Goal: Information Seeking & Learning: Learn about a topic

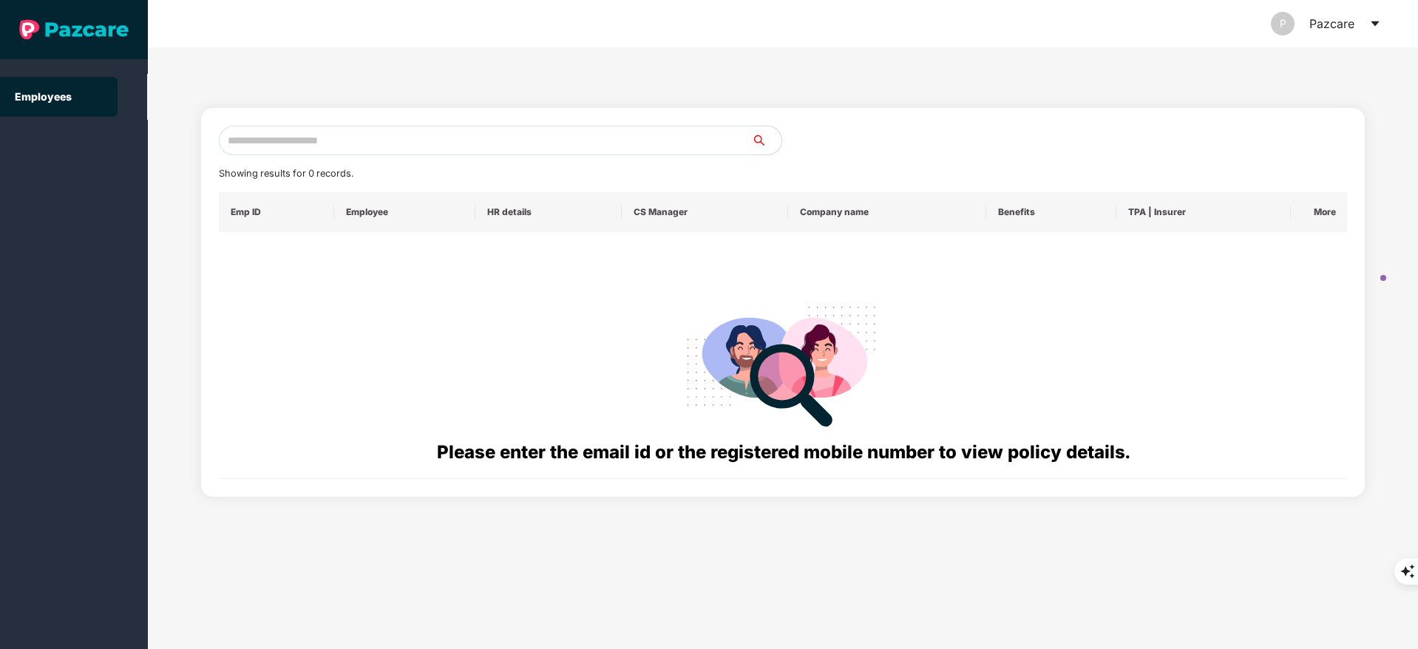
click at [310, 126] on input "text" at bounding box center [485, 141] width 533 height 30
paste input "**********"
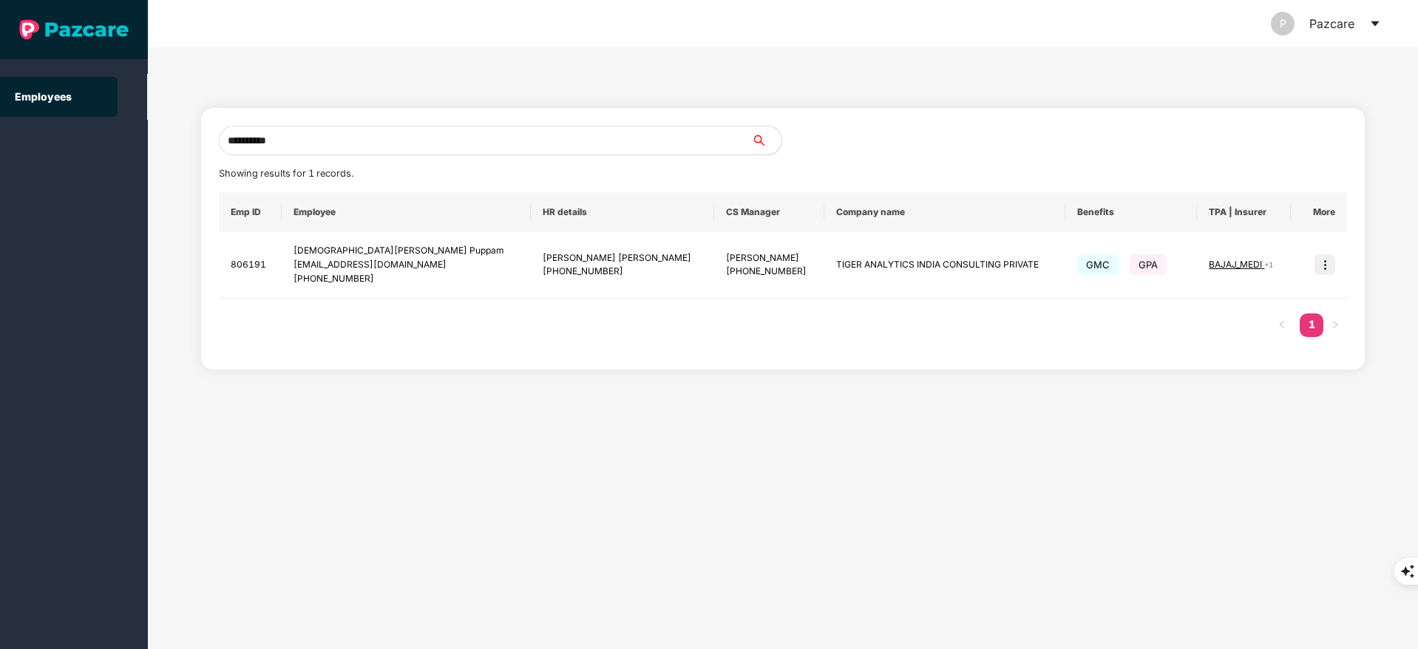
type input "**********"
drag, startPoint x: 291, startPoint y: 251, endPoint x: 383, endPoint y: 290, distance: 100.4
click at [383, 290] on td "[PERSON_NAME] Puppam [EMAIL_ADDRESS][DOMAIN_NAME] [PHONE_NUMBER]" at bounding box center [406, 265] width 249 height 67
copy div "[PERSON_NAME] Puppam [EMAIL_ADDRESS][DOMAIN_NAME] [PHONE_NUMBER]"
drag, startPoint x: 798, startPoint y: 268, endPoint x: 1006, endPoint y: 270, distance: 208.5
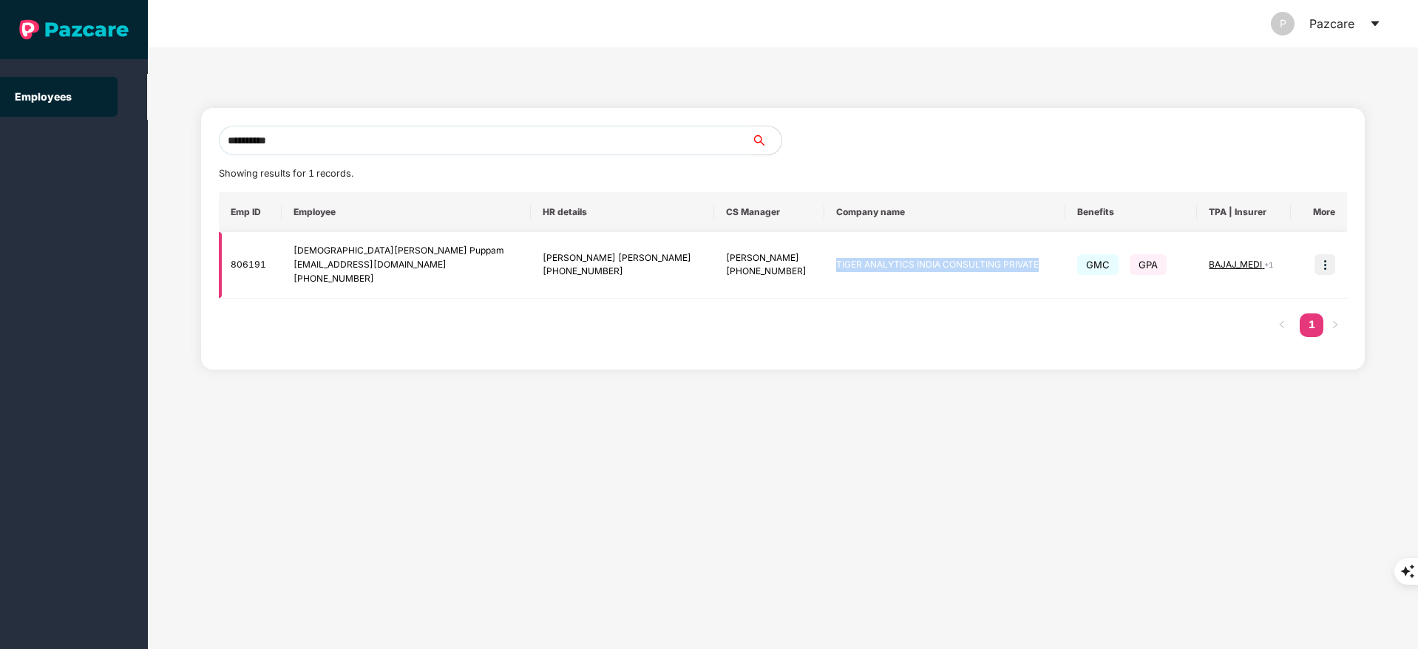
click at [1006, 270] on td "TIGER ANALYTICS INDIA CONSULTING PRIVATE" at bounding box center [944, 265] width 240 height 67
copy td "TIGER ANALYTICS INDIA CONSULTING PRIVATE"
click at [1321, 258] on img at bounding box center [1324, 264] width 21 height 21
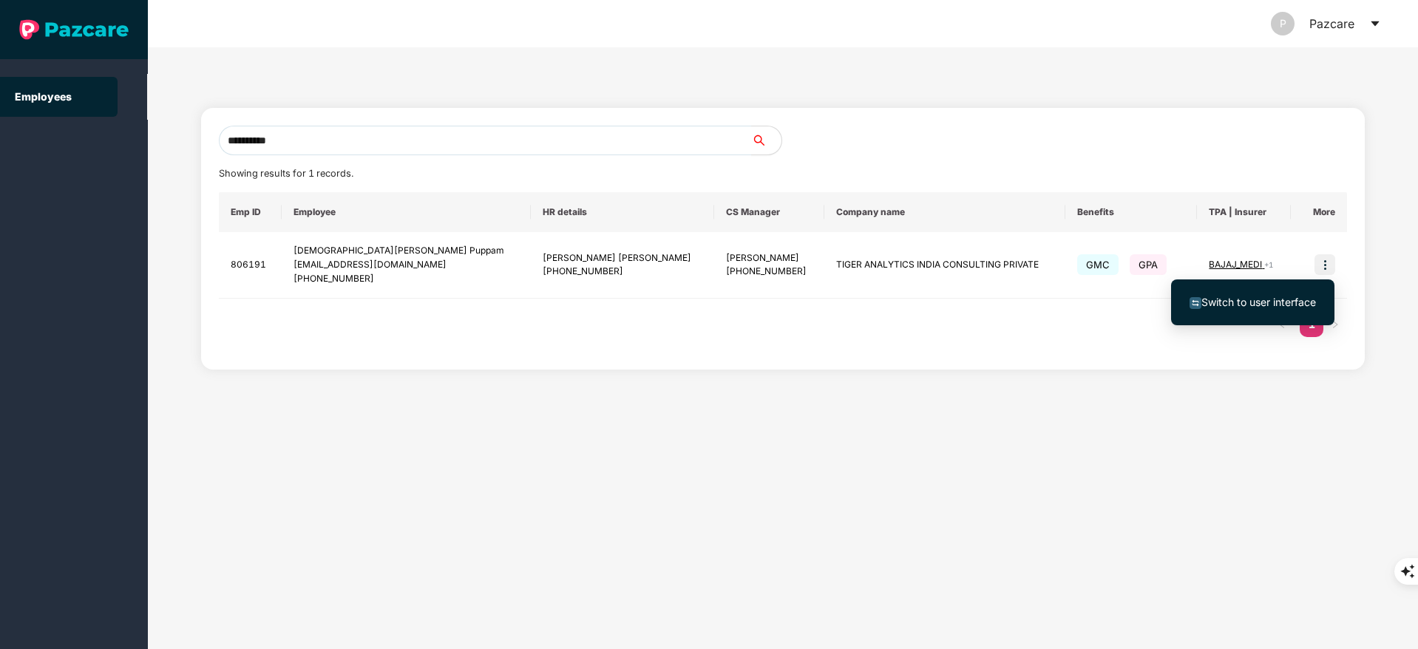
click at [1272, 316] on li "Switch to user interface" at bounding box center [1252, 302] width 163 height 31
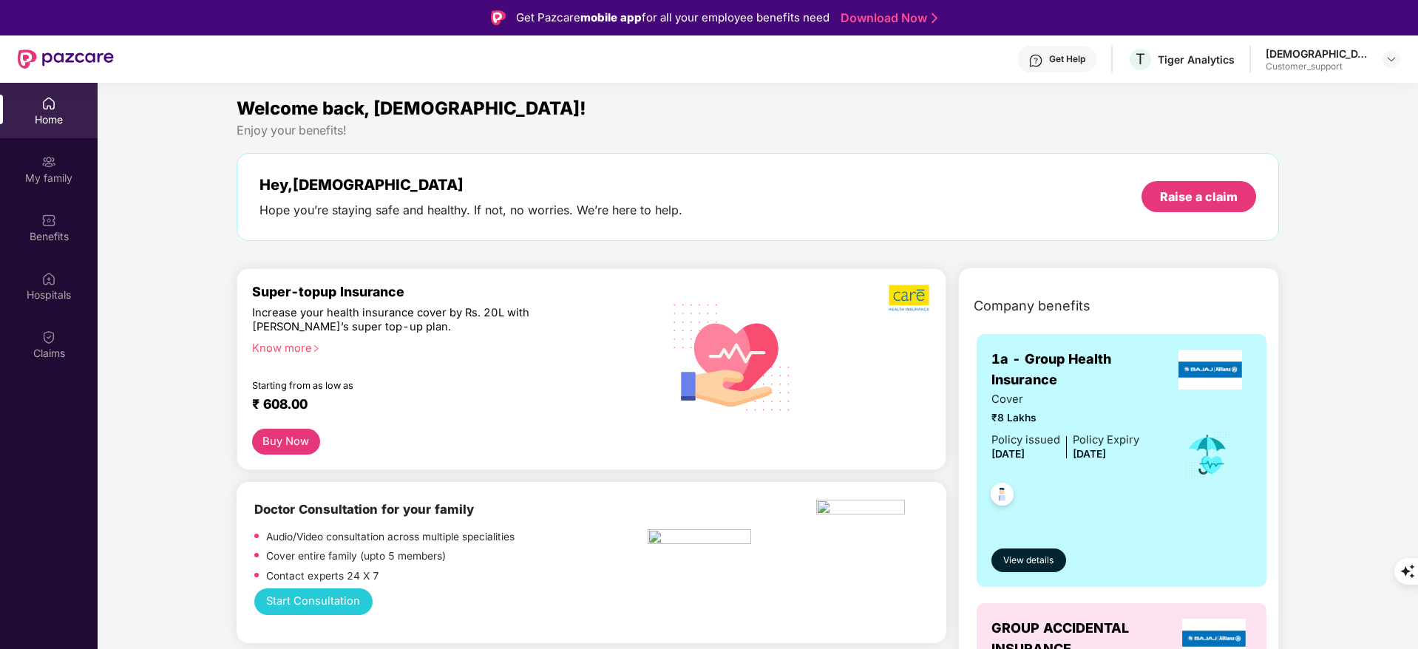
click at [55, 181] on div "My family" at bounding box center [49, 178] width 98 height 15
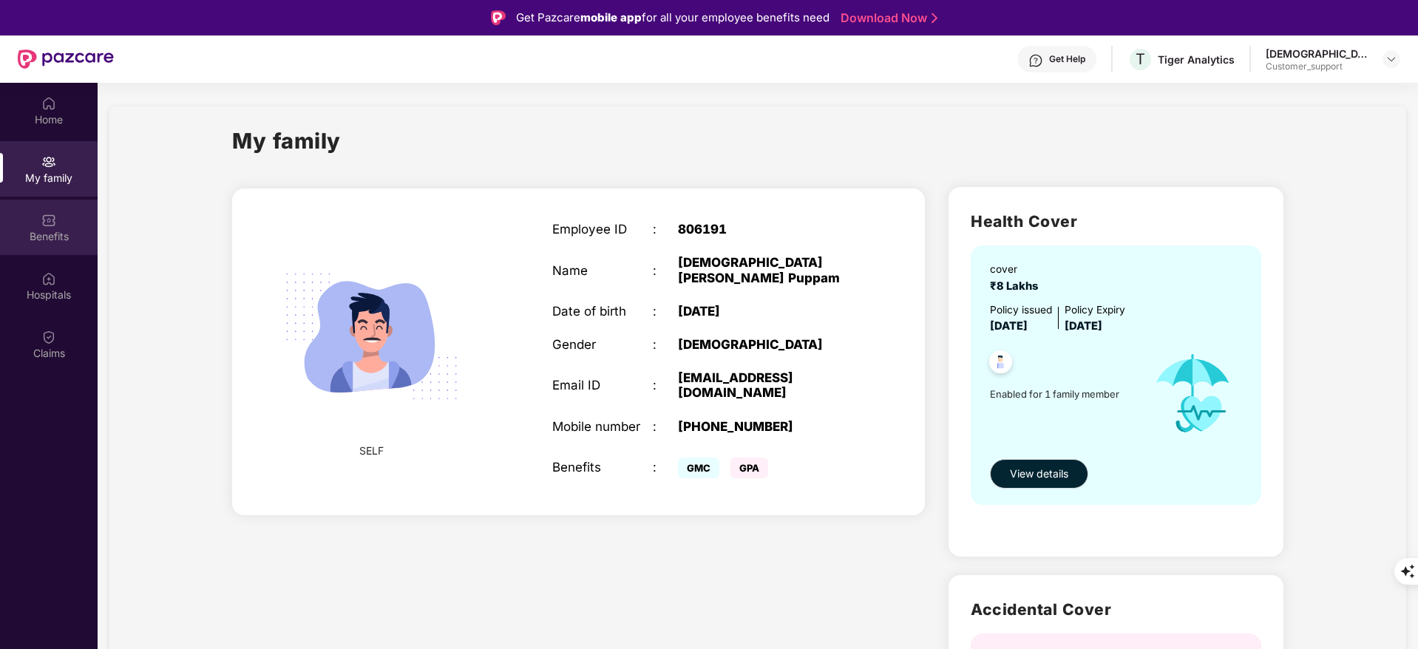
click at [25, 212] on div "Benefits" at bounding box center [49, 227] width 98 height 55
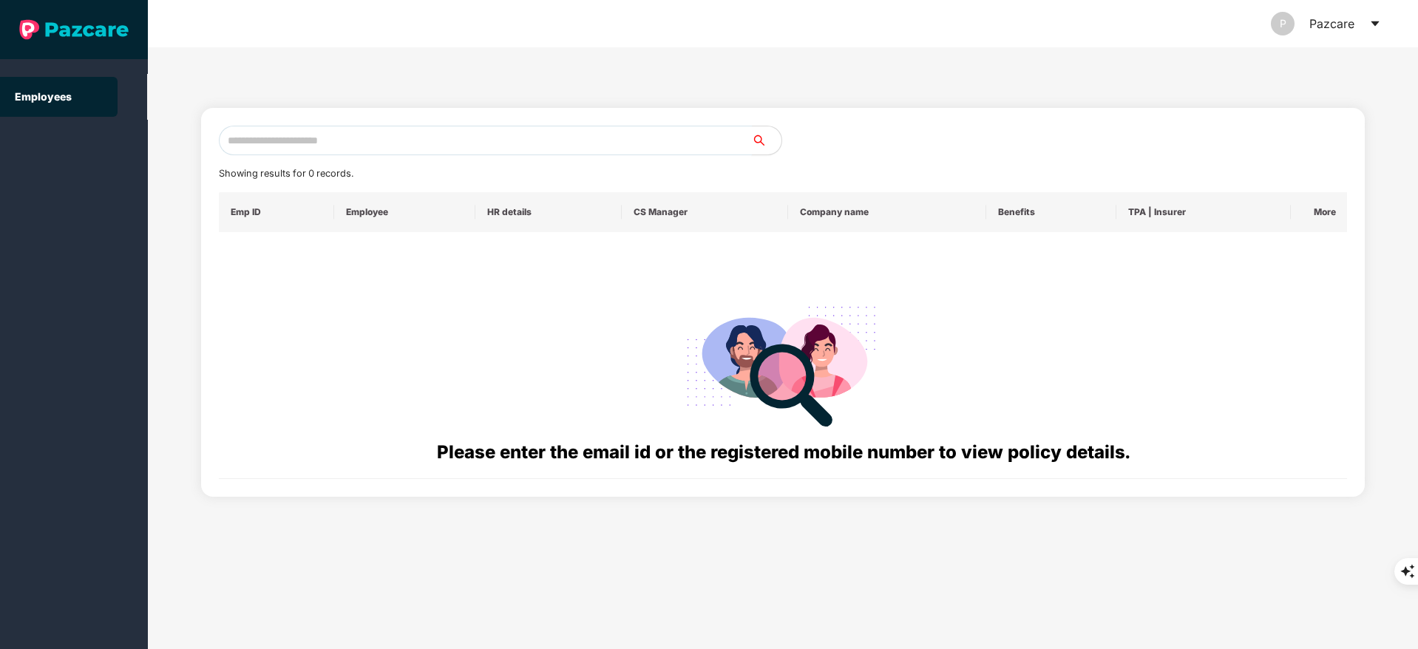
click at [304, 147] on input "text" at bounding box center [485, 141] width 533 height 30
paste input "**********"
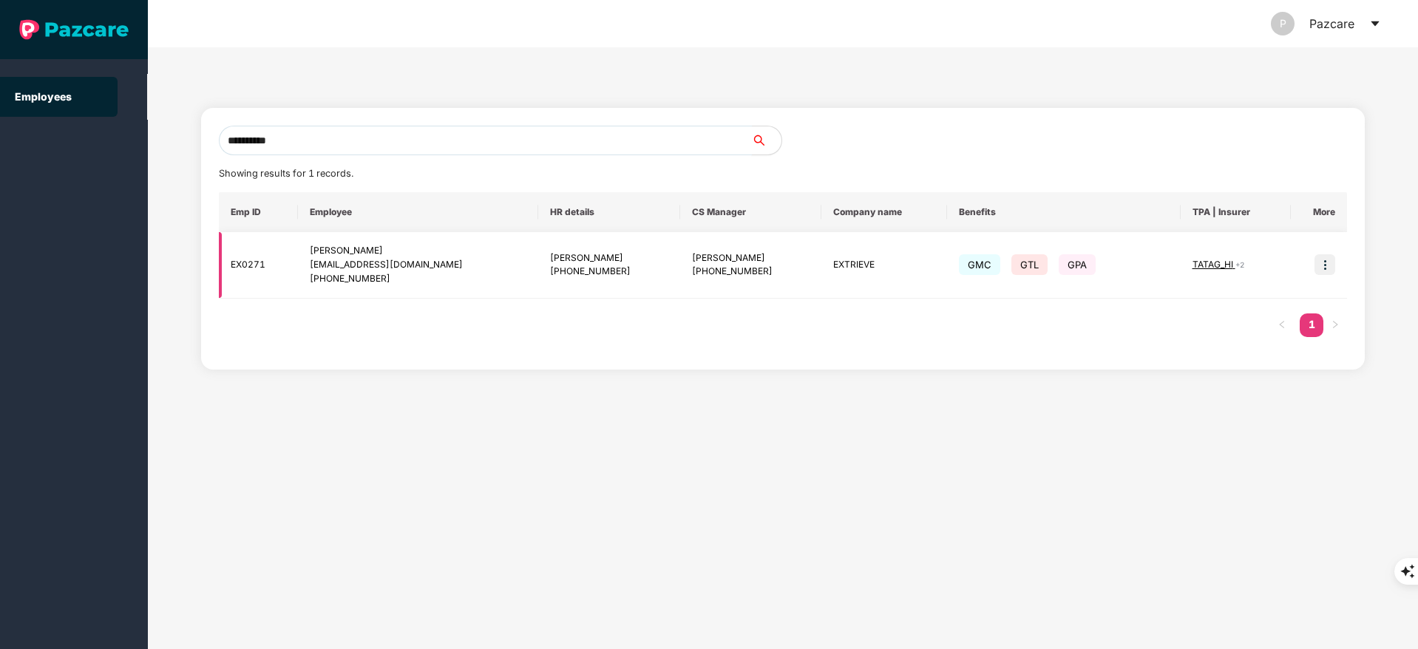
type input "**********"
click at [1326, 264] on img at bounding box center [1324, 264] width 21 height 21
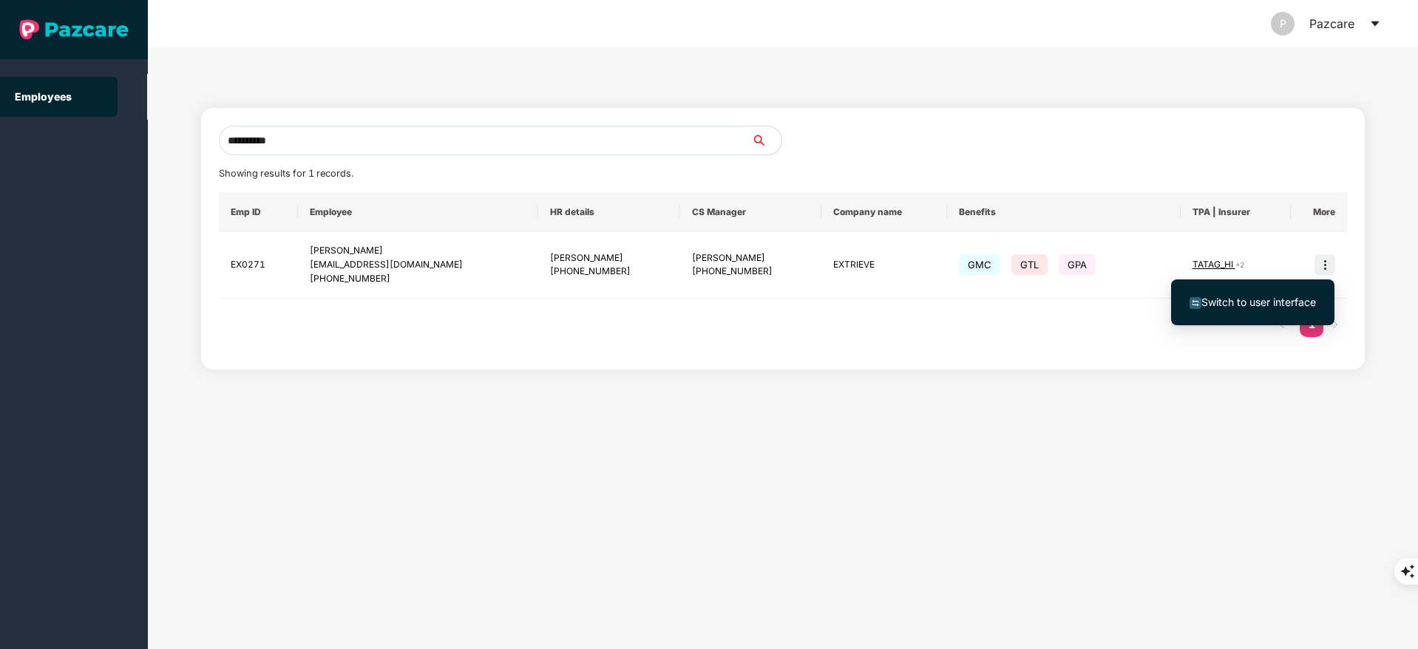
click at [1258, 305] on span "Switch to user interface" at bounding box center [1258, 302] width 115 height 13
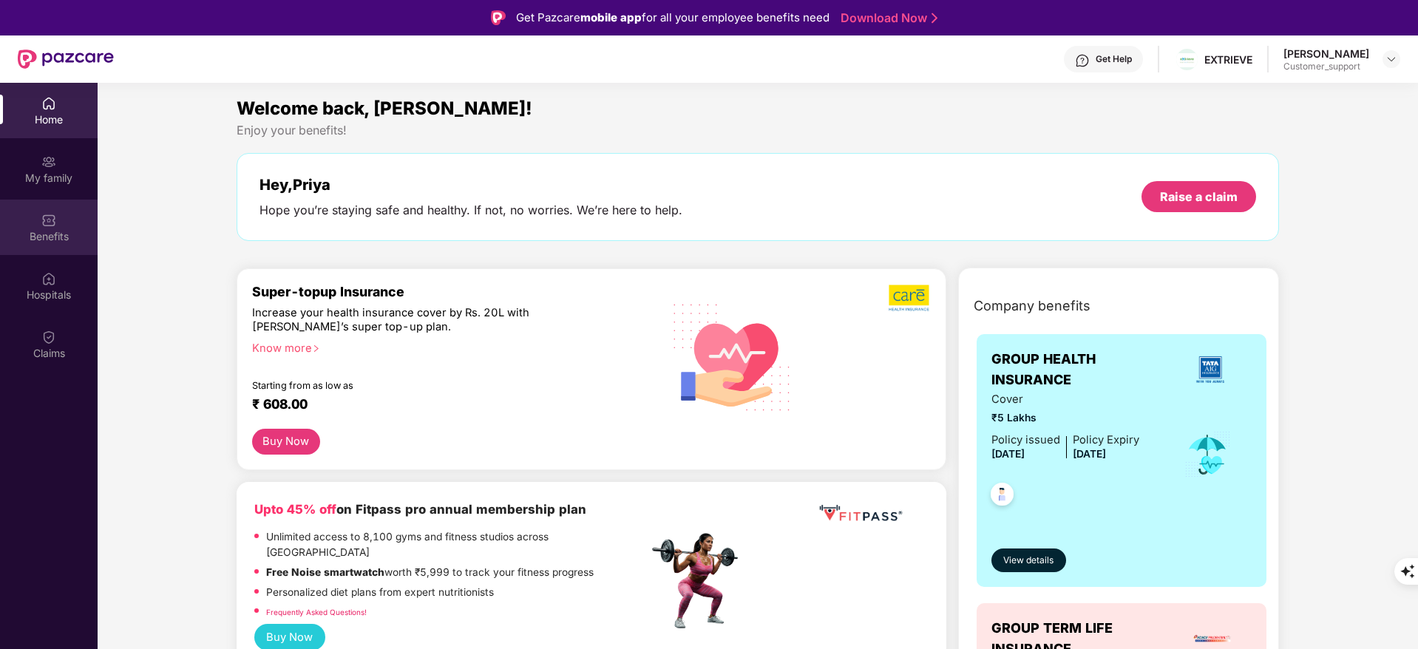
click at [44, 229] on div "Benefits" at bounding box center [49, 236] width 98 height 15
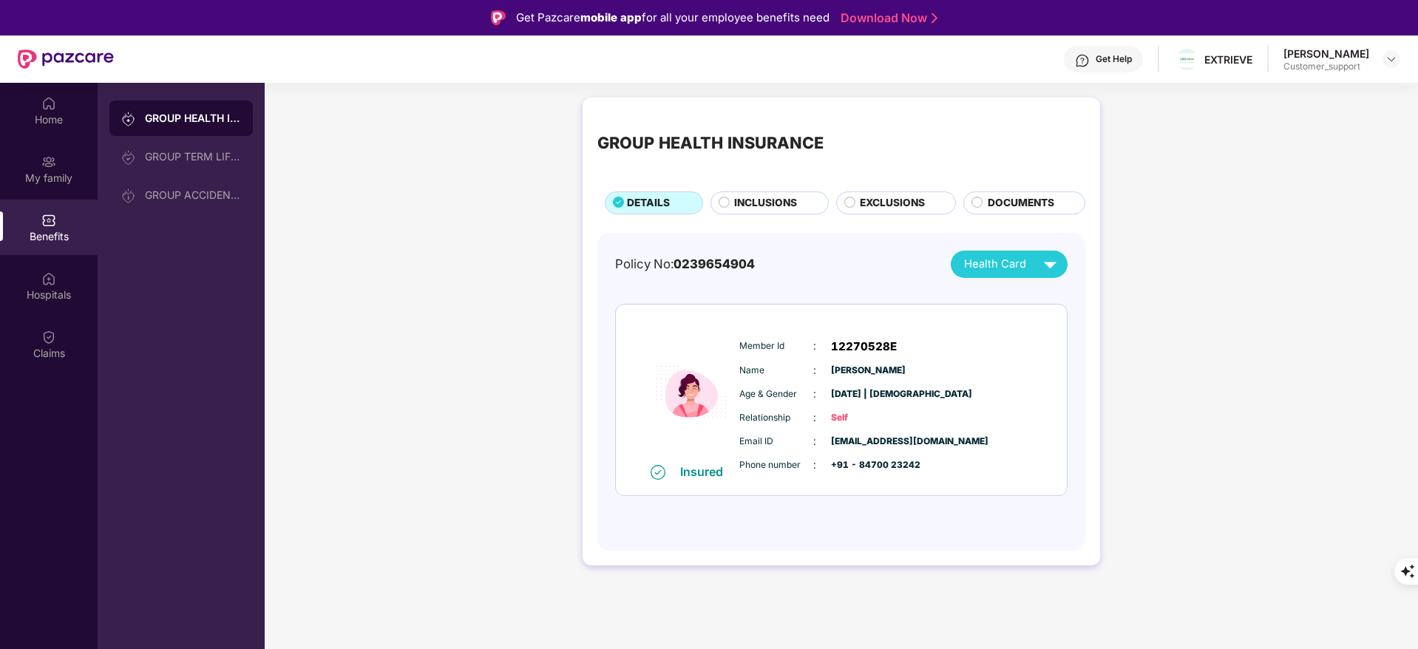
click at [920, 210] on span "EXCLUSIONS" at bounding box center [892, 203] width 65 height 16
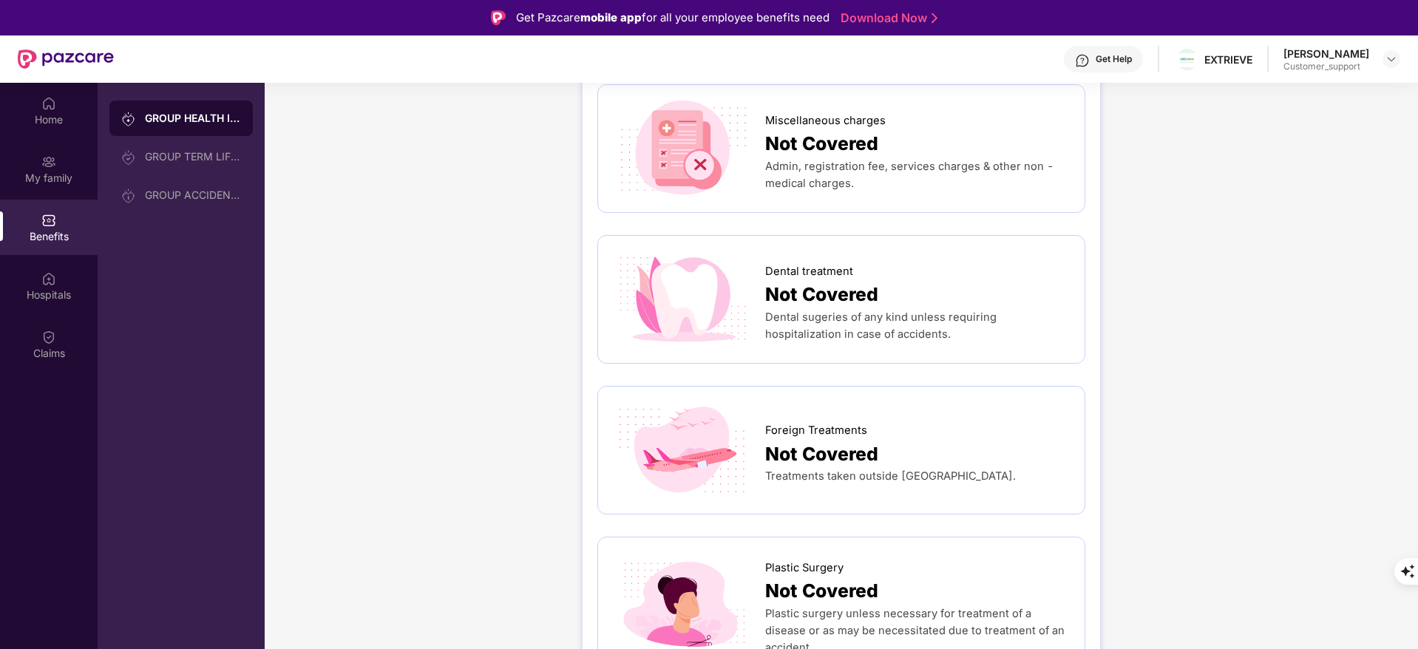
scroll to position [758, 0]
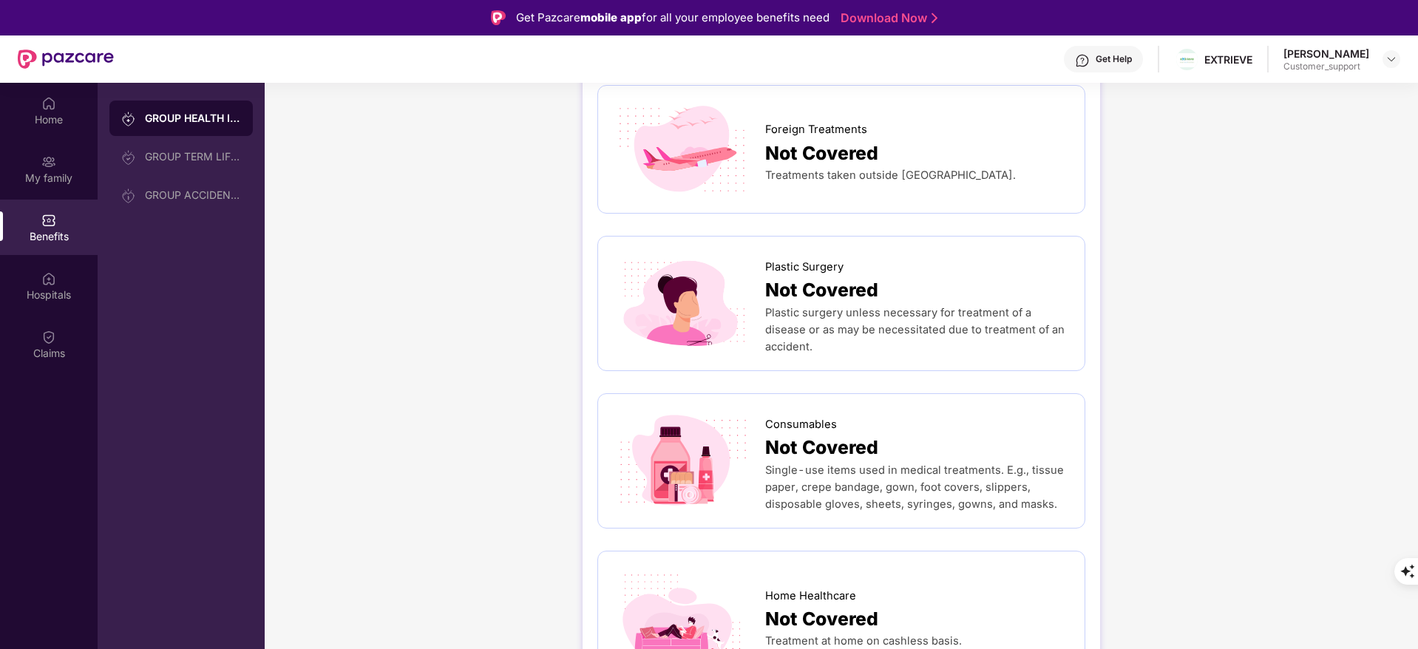
click at [819, 498] on span "Single-use items used in medical treatments. E.g., tissue paper, crepe bandage,…" at bounding box center [914, 487] width 299 height 47
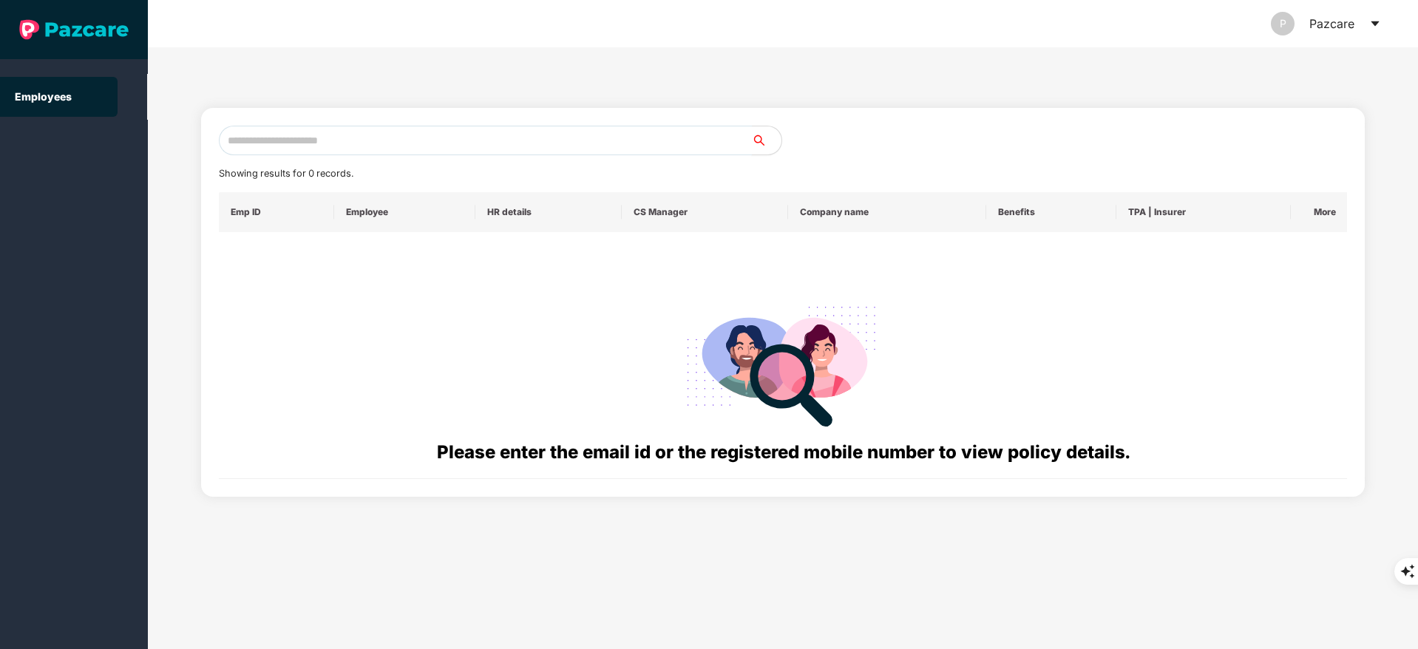
click at [255, 144] on input "text" at bounding box center [485, 141] width 533 height 30
paste input "**********"
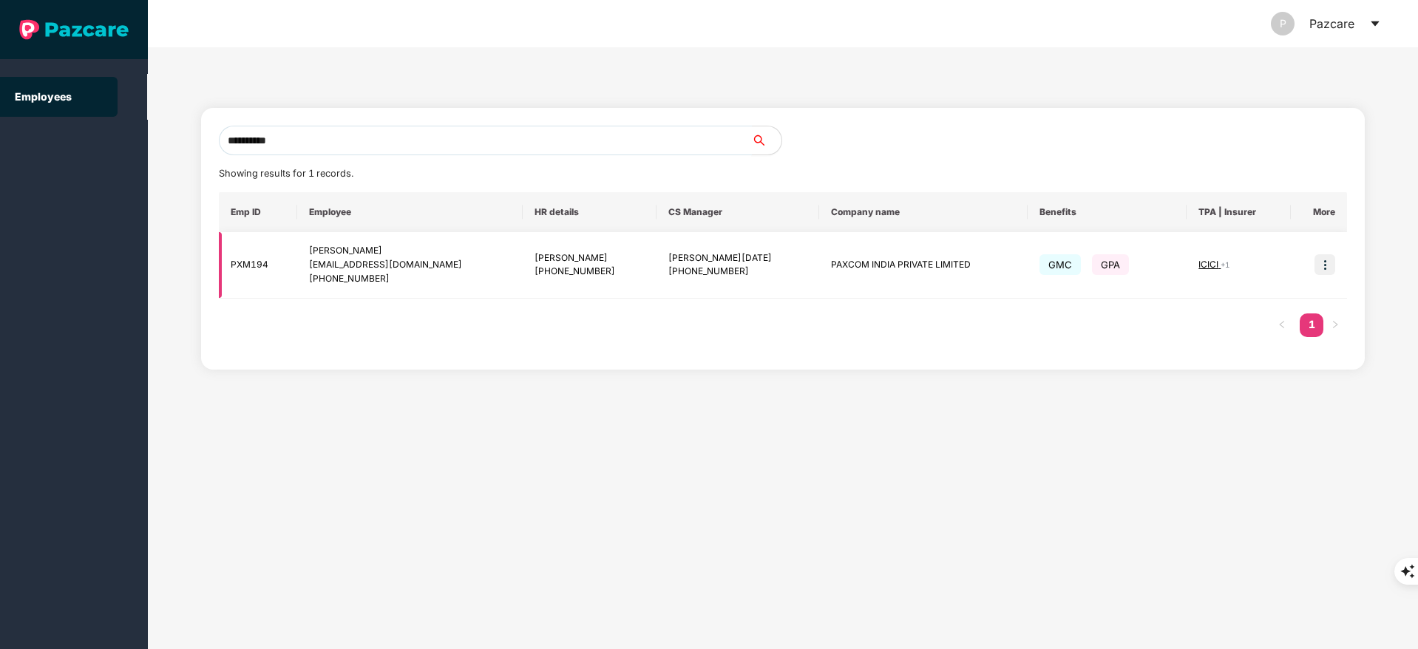
type input "**********"
click at [1326, 260] on img at bounding box center [1324, 264] width 21 height 21
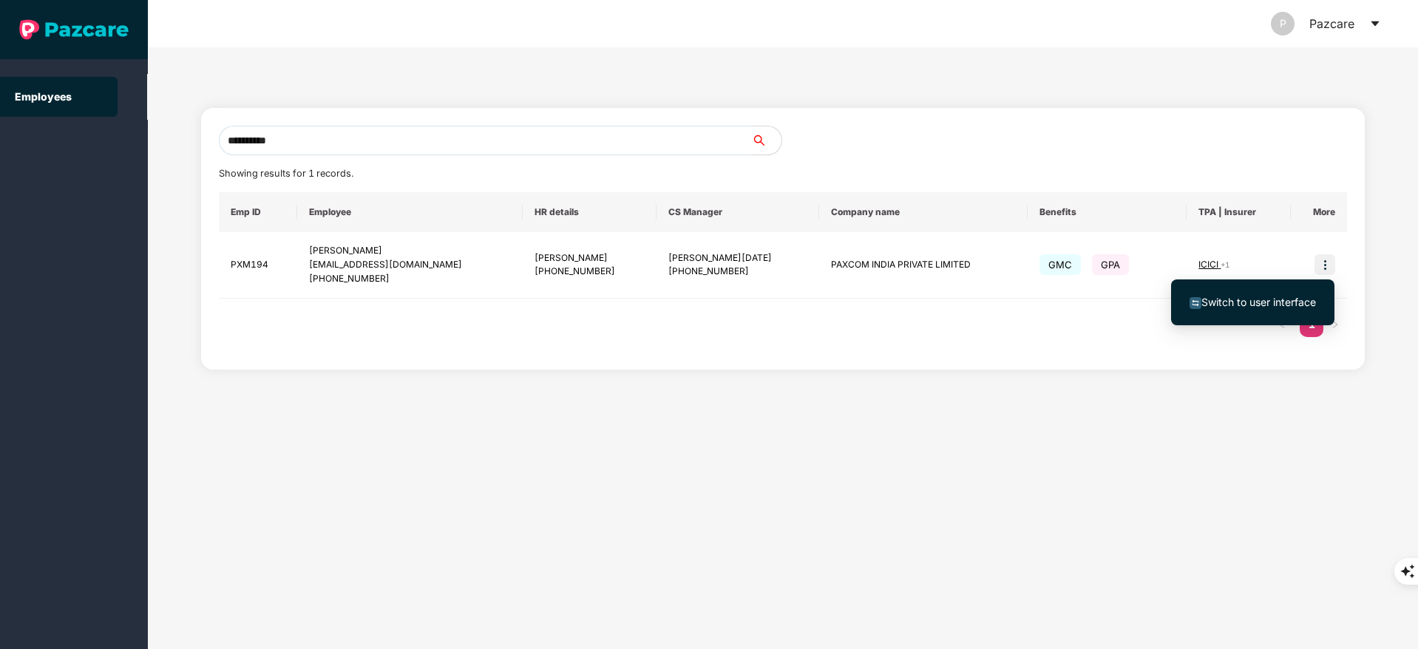
click at [1259, 293] on li "Switch to user interface" at bounding box center [1252, 302] width 163 height 31
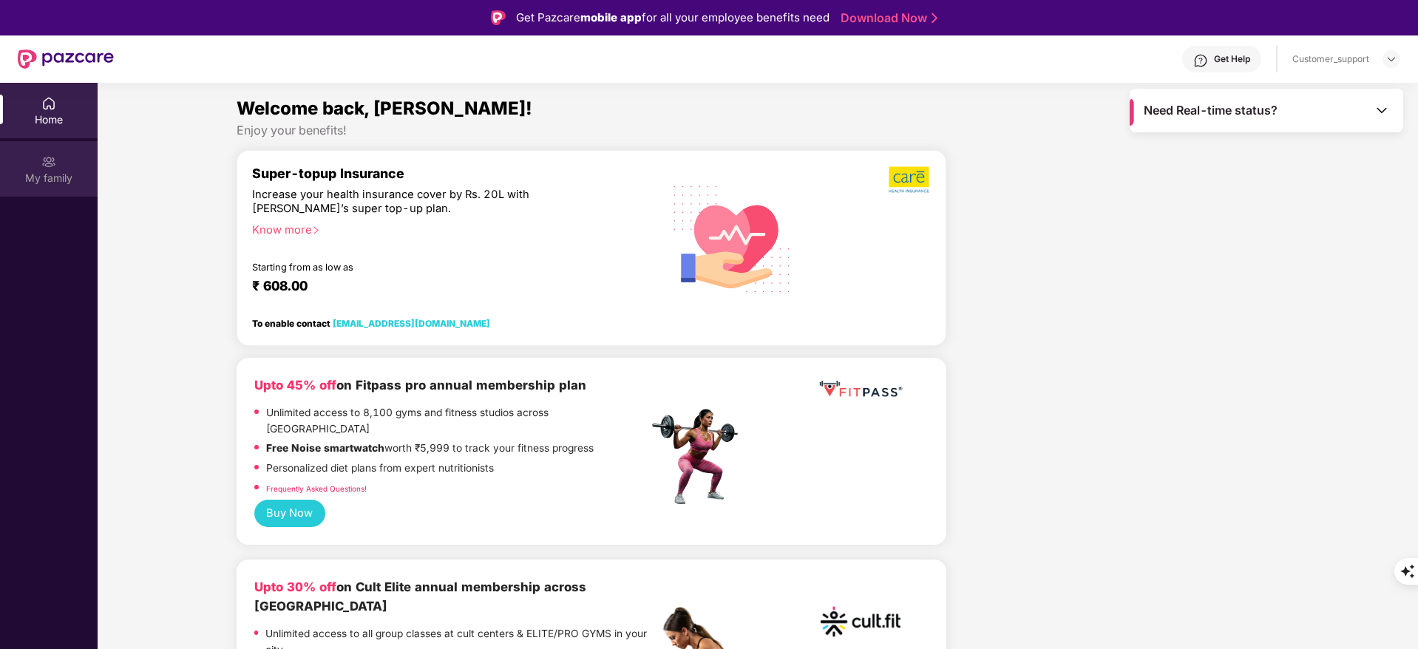
click at [55, 177] on div "My family" at bounding box center [49, 178] width 98 height 15
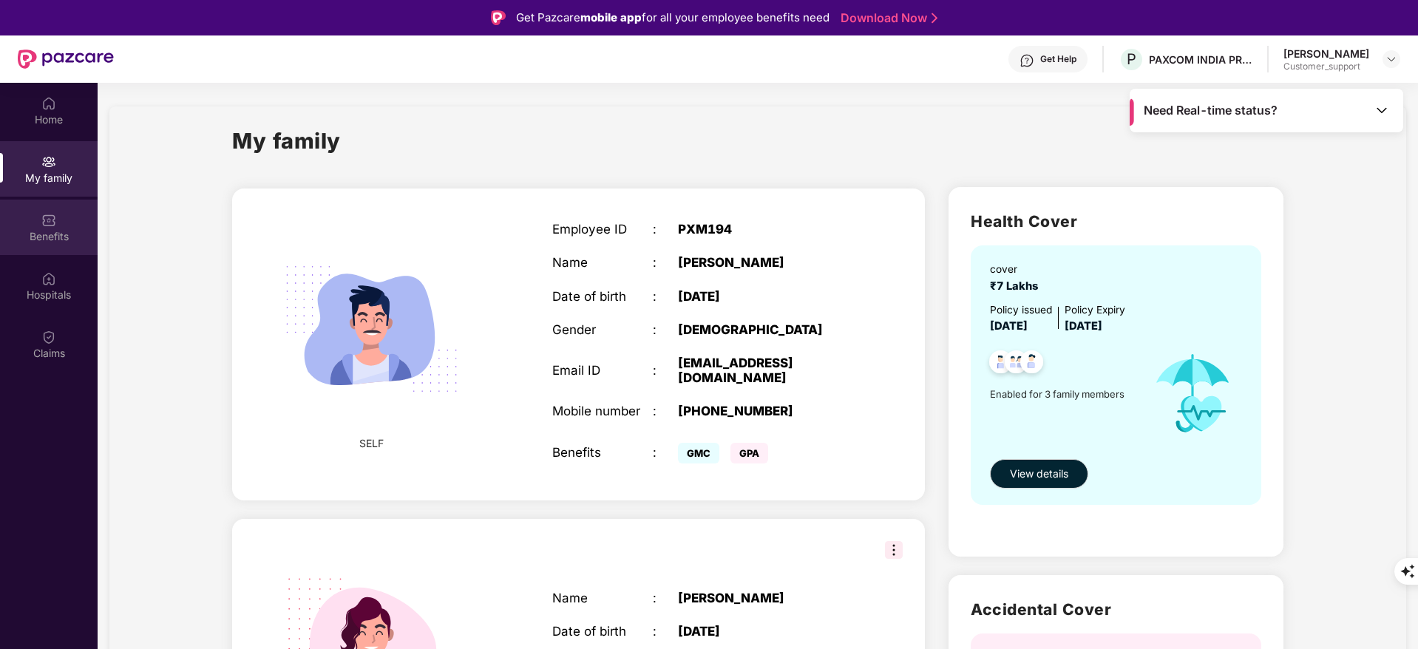
click at [42, 247] on div "Benefits" at bounding box center [49, 227] width 98 height 55
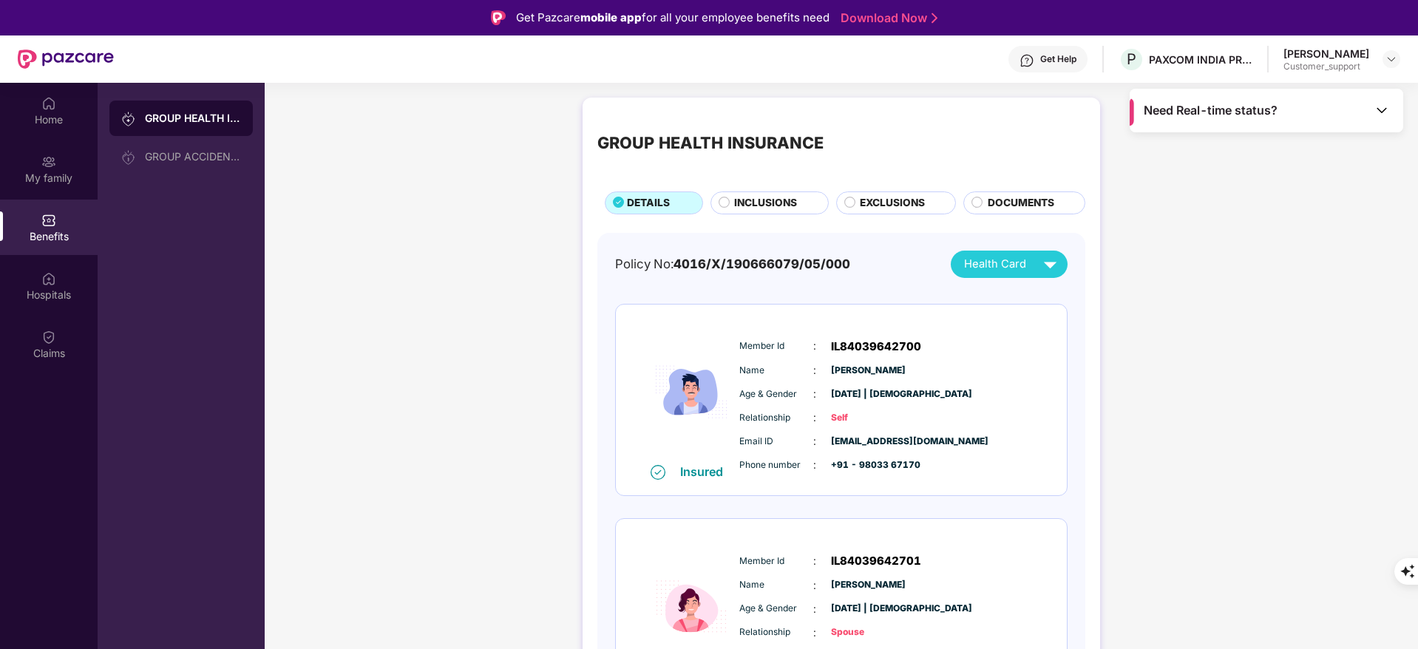
click at [792, 203] on span "INCLUSIONS" at bounding box center [765, 203] width 63 height 16
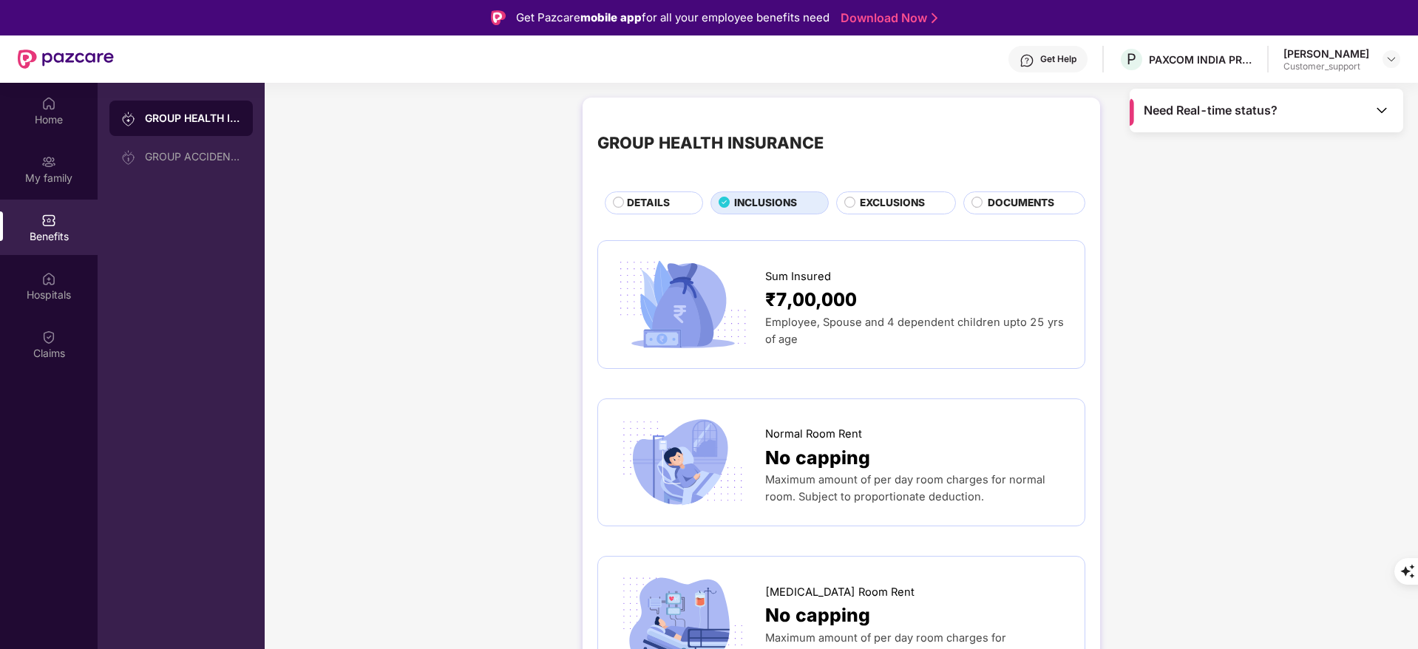
click at [654, 202] on span "DETAILS" at bounding box center [648, 203] width 43 height 16
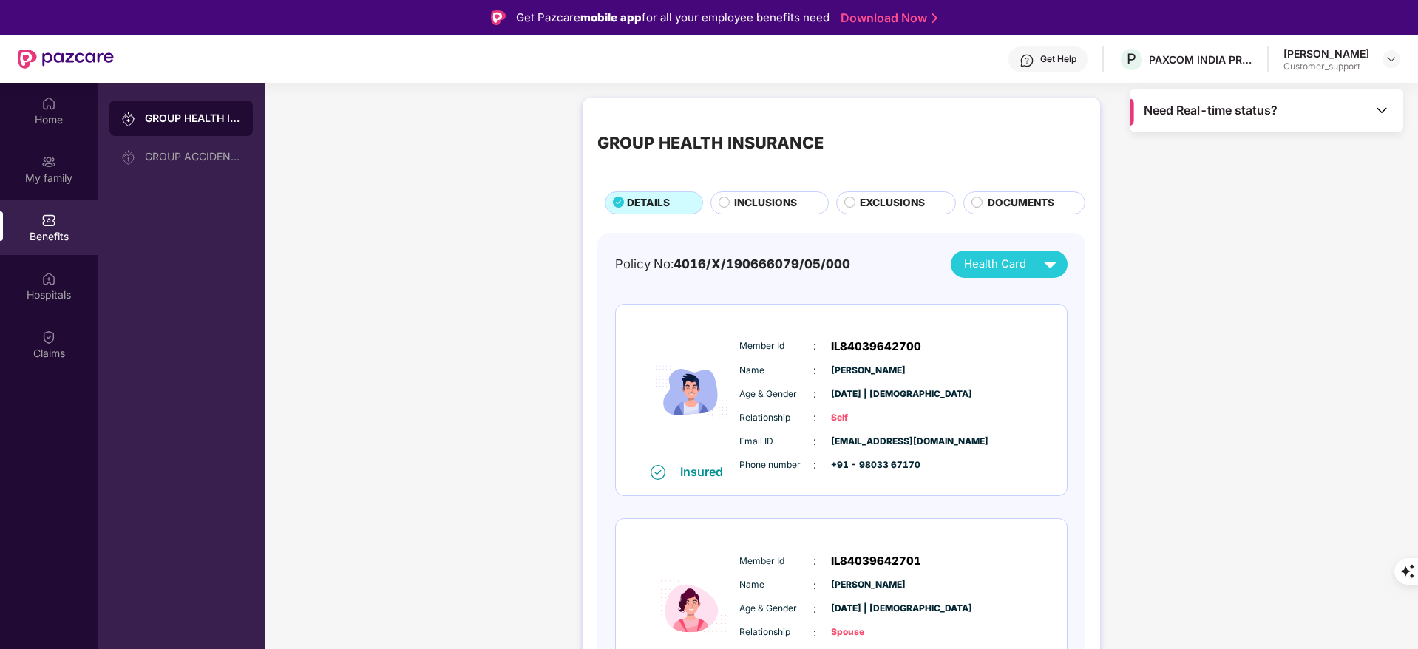
click at [654, 202] on span "DETAILS" at bounding box center [648, 203] width 43 height 16
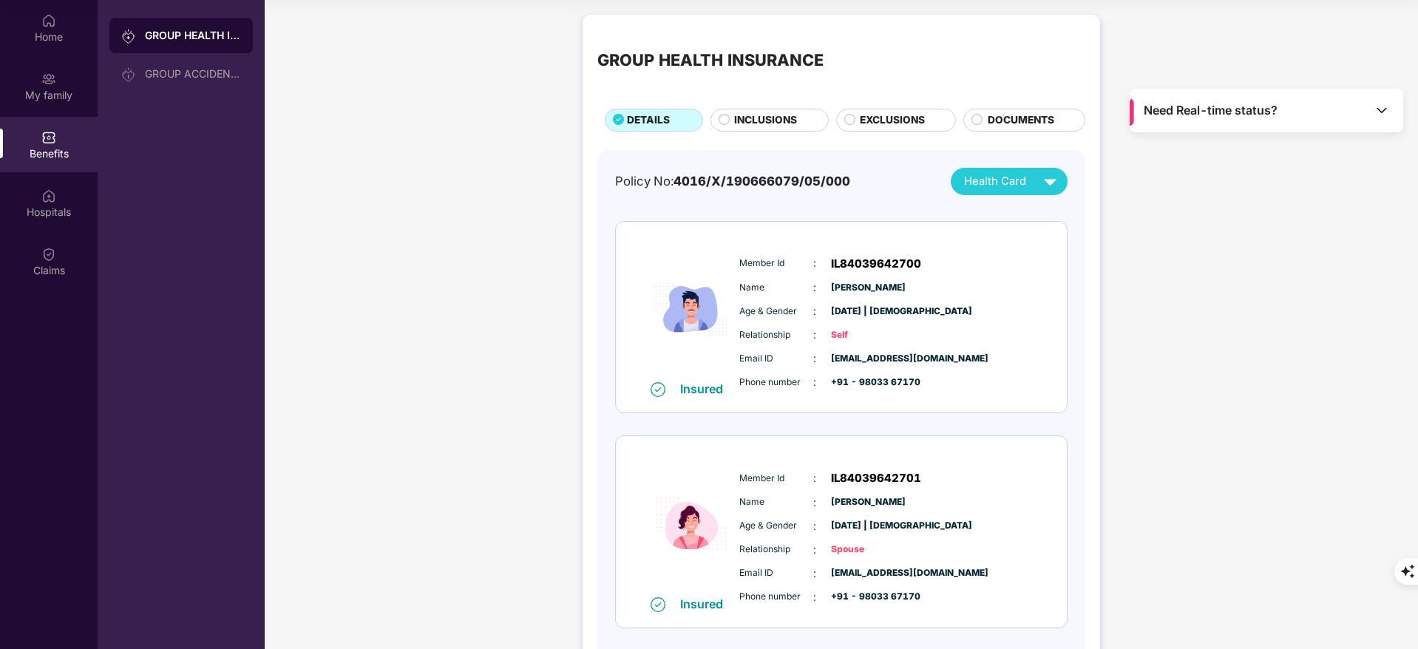
click at [770, 110] on div "INCLUSIONS" at bounding box center [769, 120] width 118 height 23
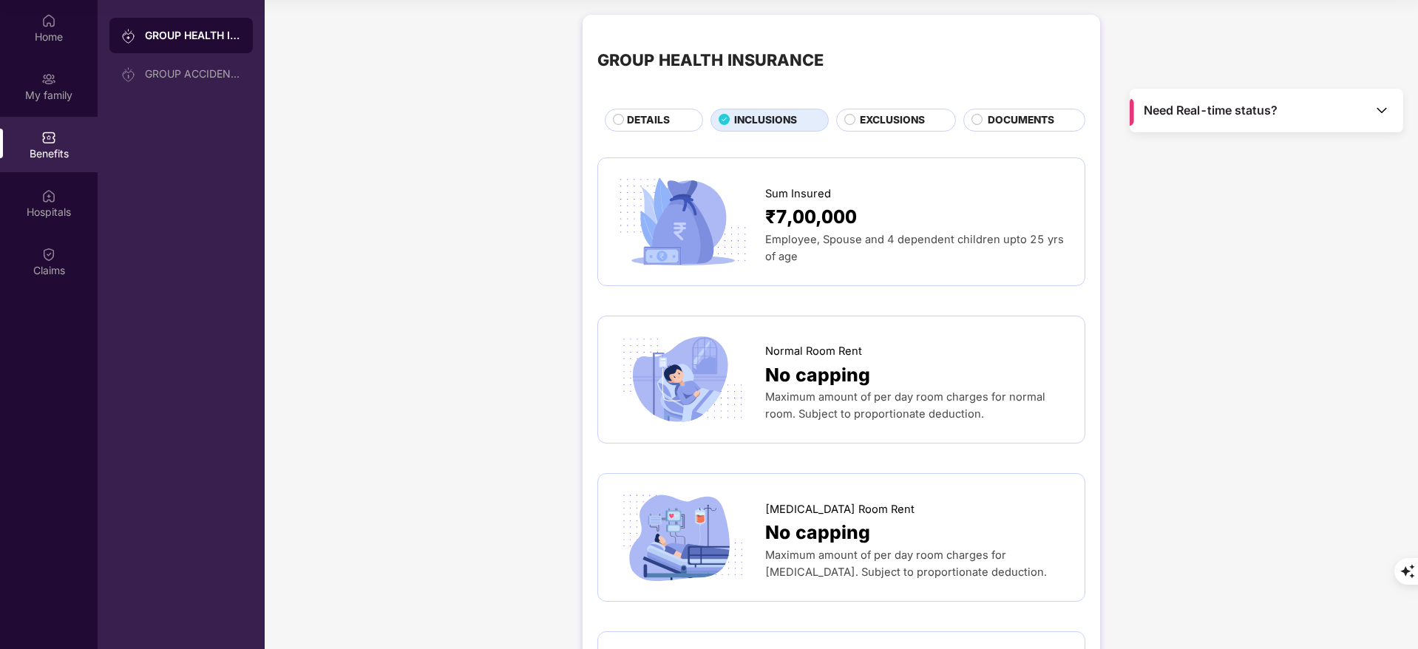
click at [627, 113] on span "DETAILS" at bounding box center [648, 120] width 43 height 16
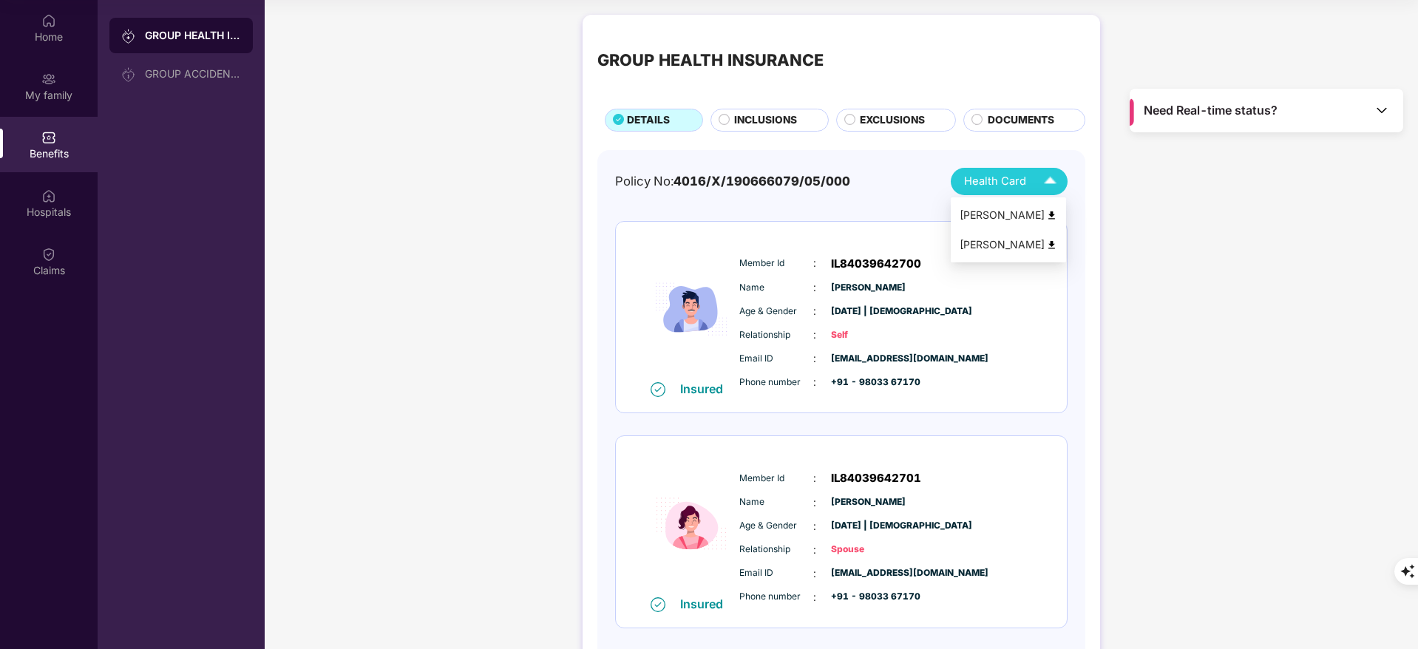
click at [1050, 210] on img at bounding box center [1051, 215] width 11 height 11
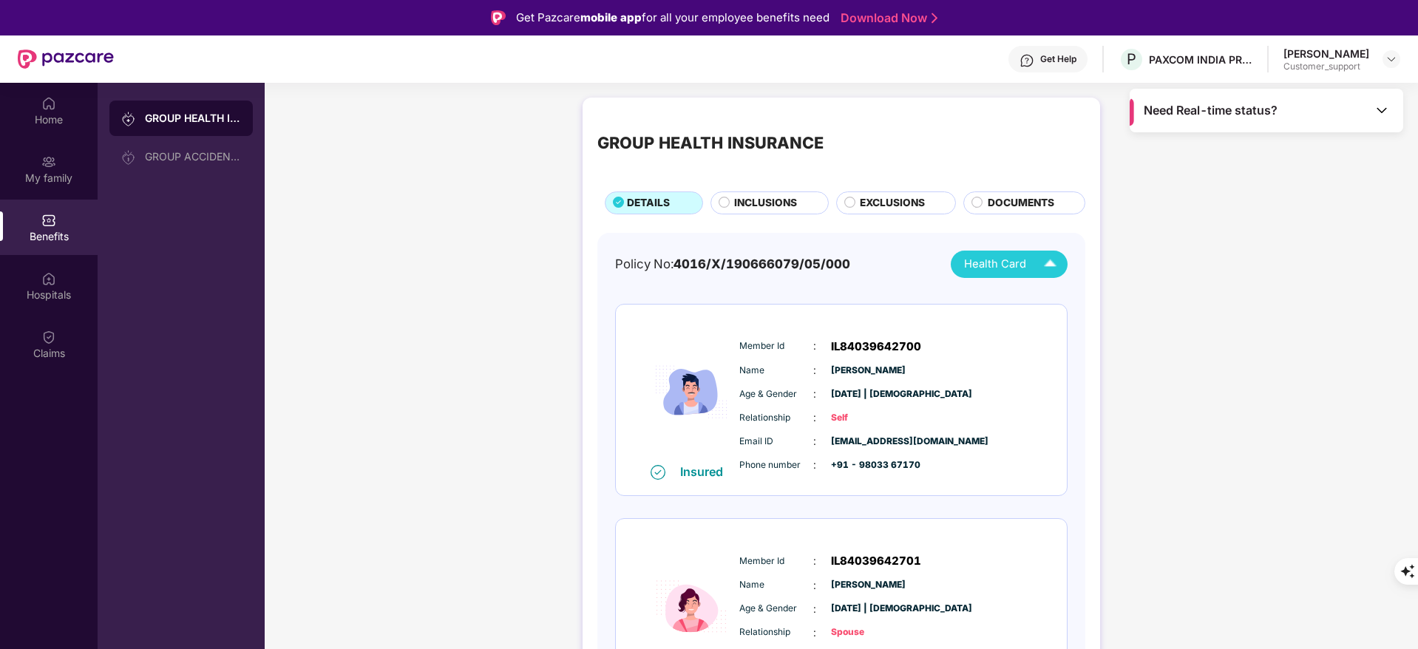
click at [1051, 61] on div "Get Help" at bounding box center [1058, 59] width 36 height 12
click at [24, 353] on div "Claims" at bounding box center [49, 353] width 98 height 15
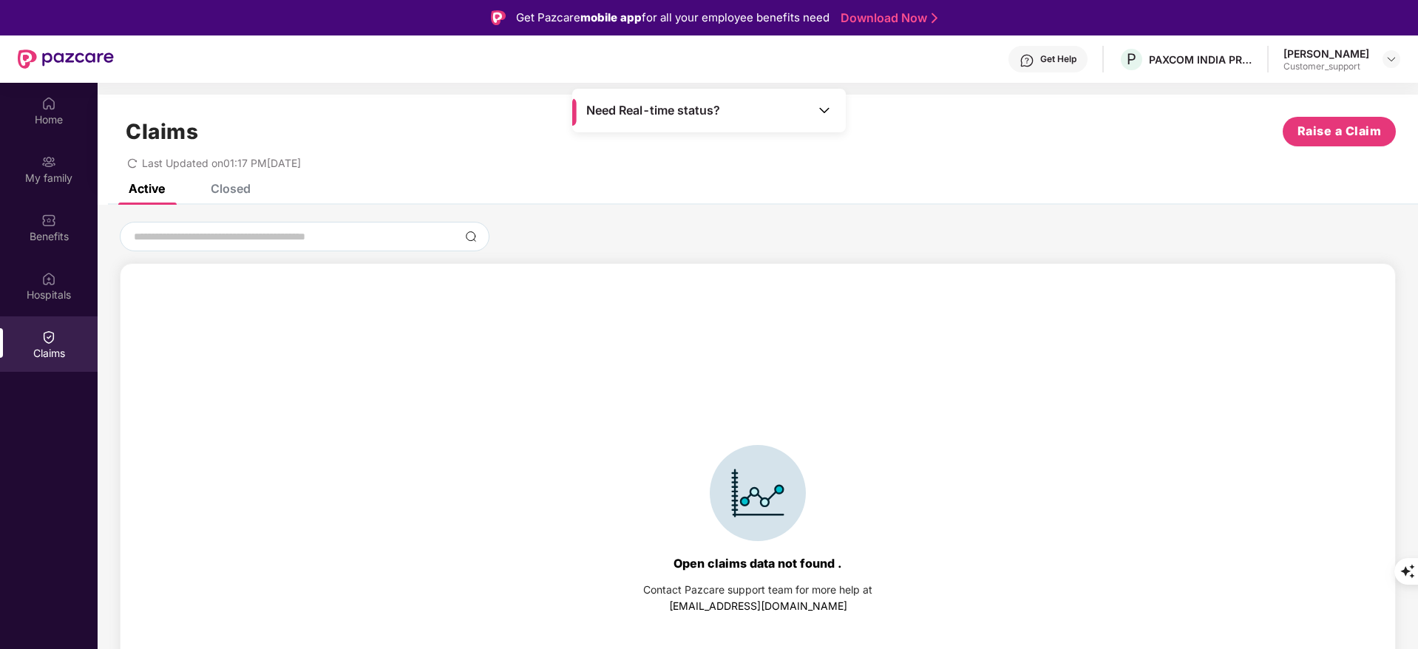
click at [228, 190] on div "Closed" at bounding box center [231, 188] width 40 height 15
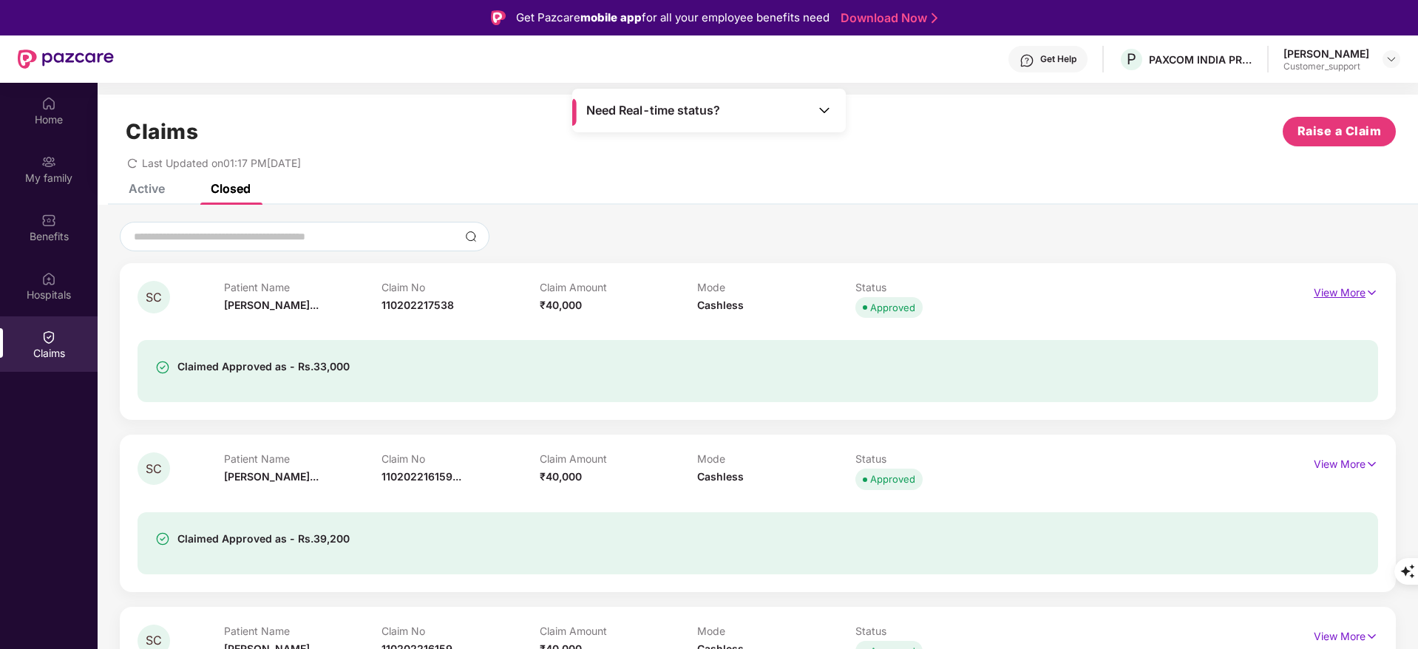
click at [1334, 289] on p "View More" at bounding box center [1346, 291] width 64 height 20
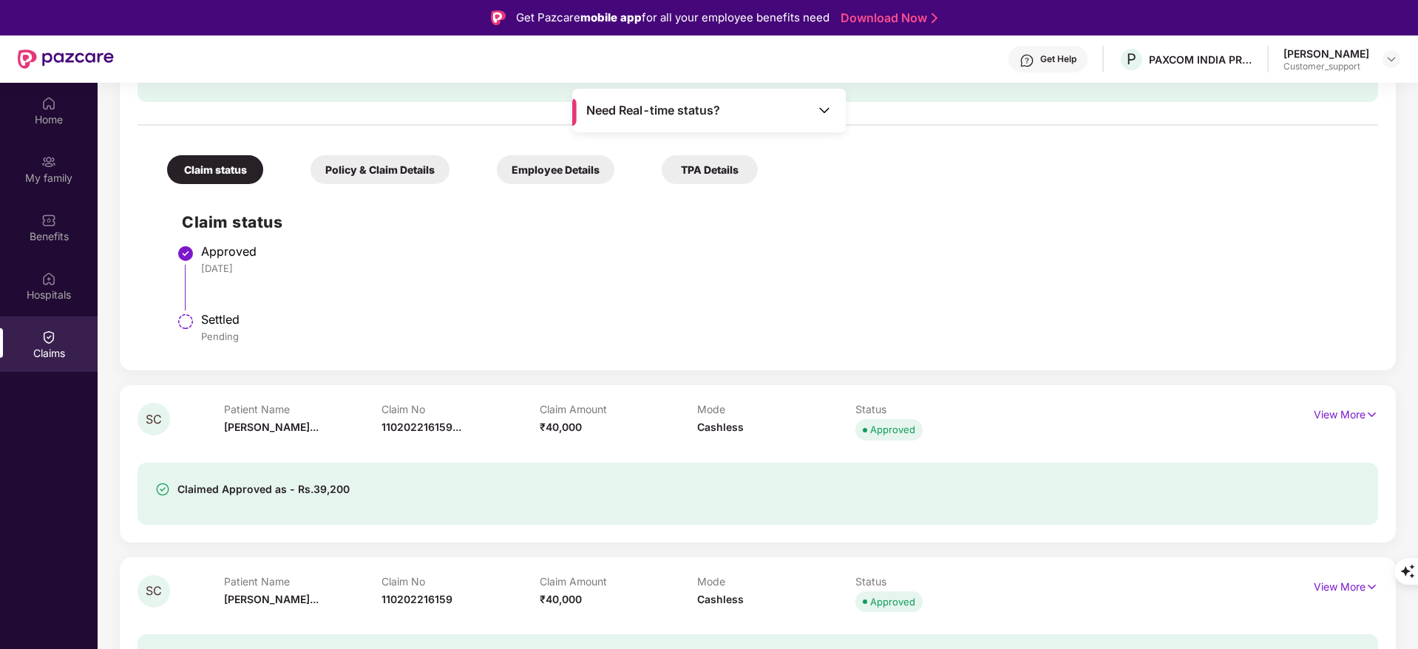
scroll to position [361, 0]
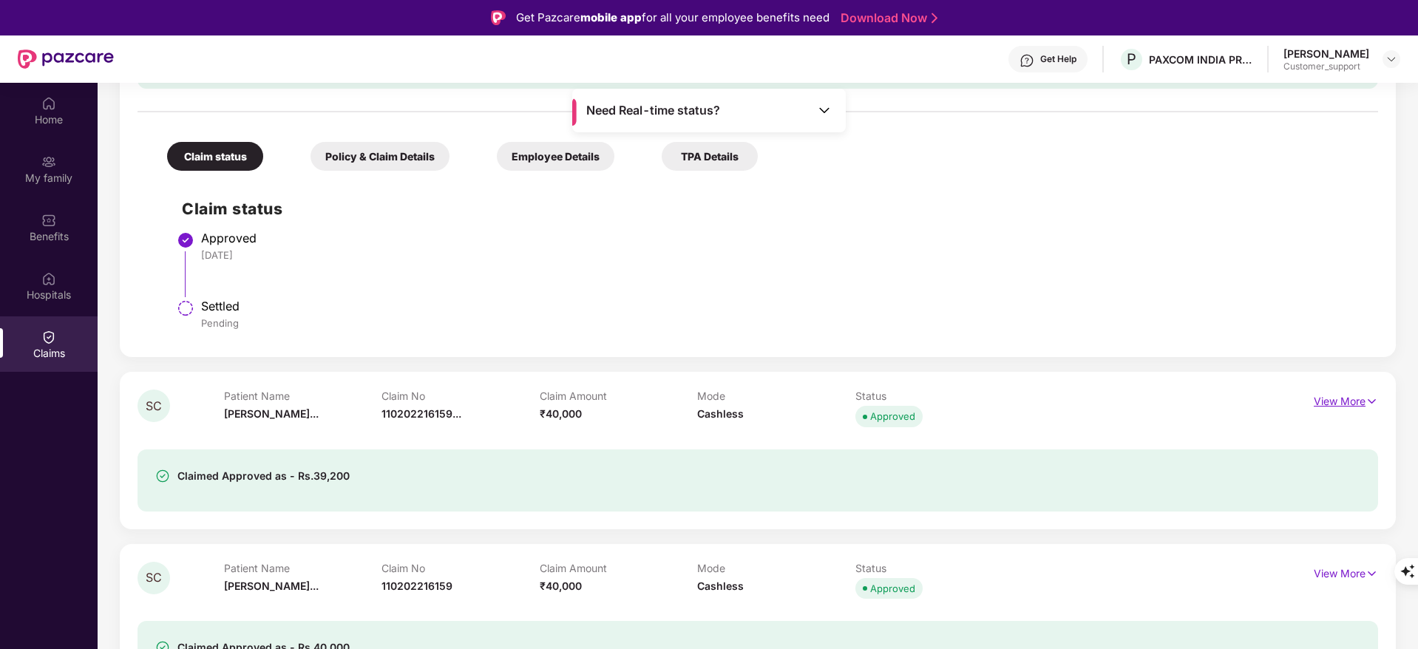
click at [1357, 405] on p "View More" at bounding box center [1346, 400] width 64 height 20
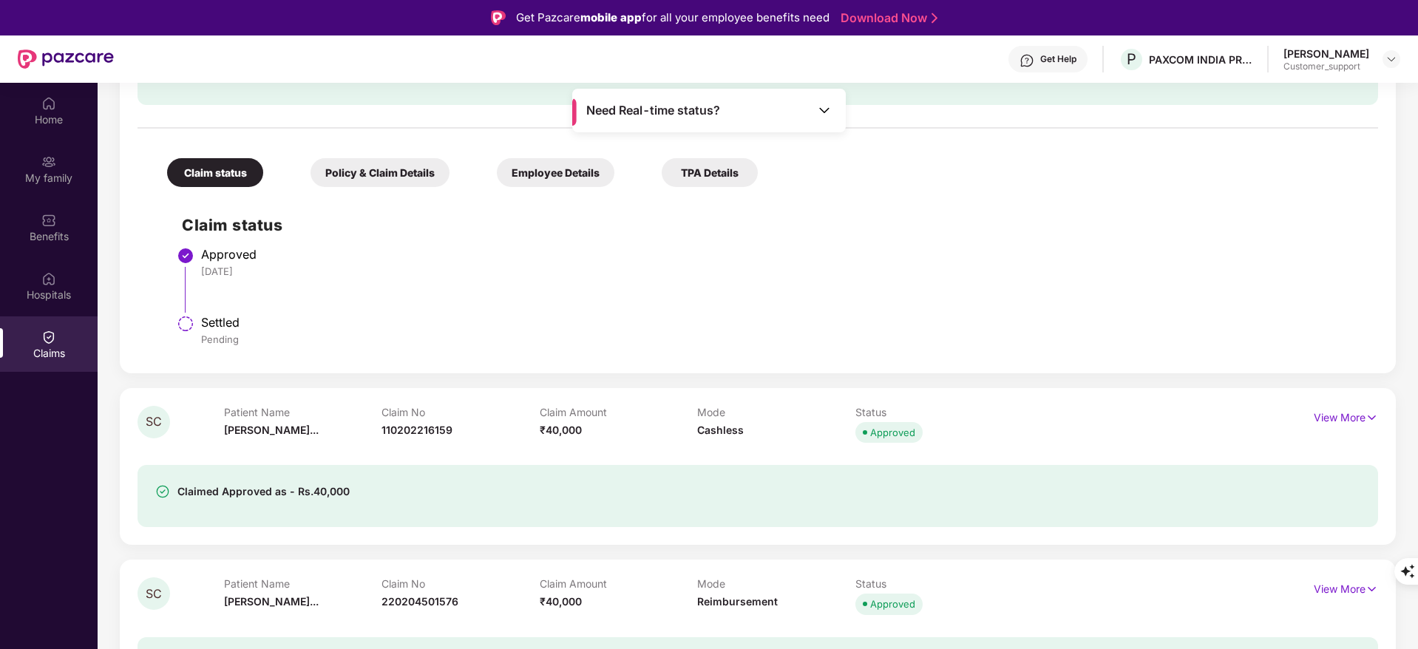
scroll to position [83, 0]
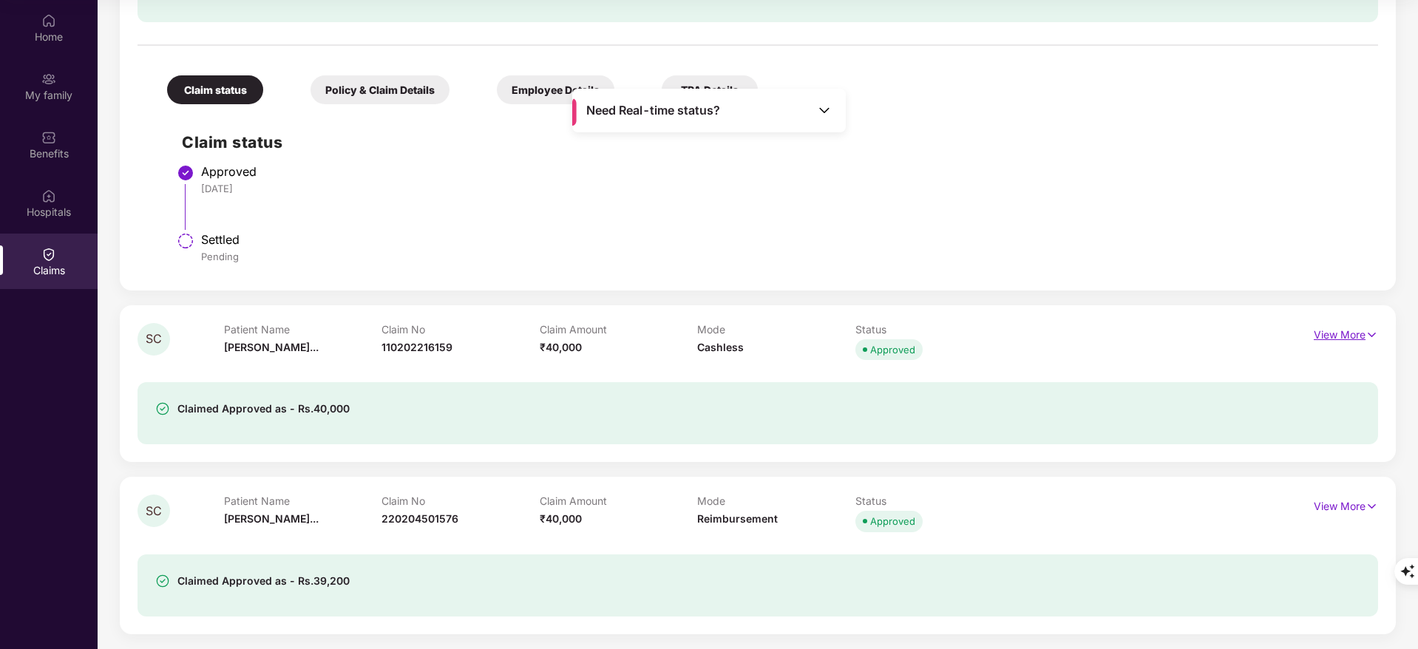
click at [1340, 341] on p "View More" at bounding box center [1346, 333] width 64 height 20
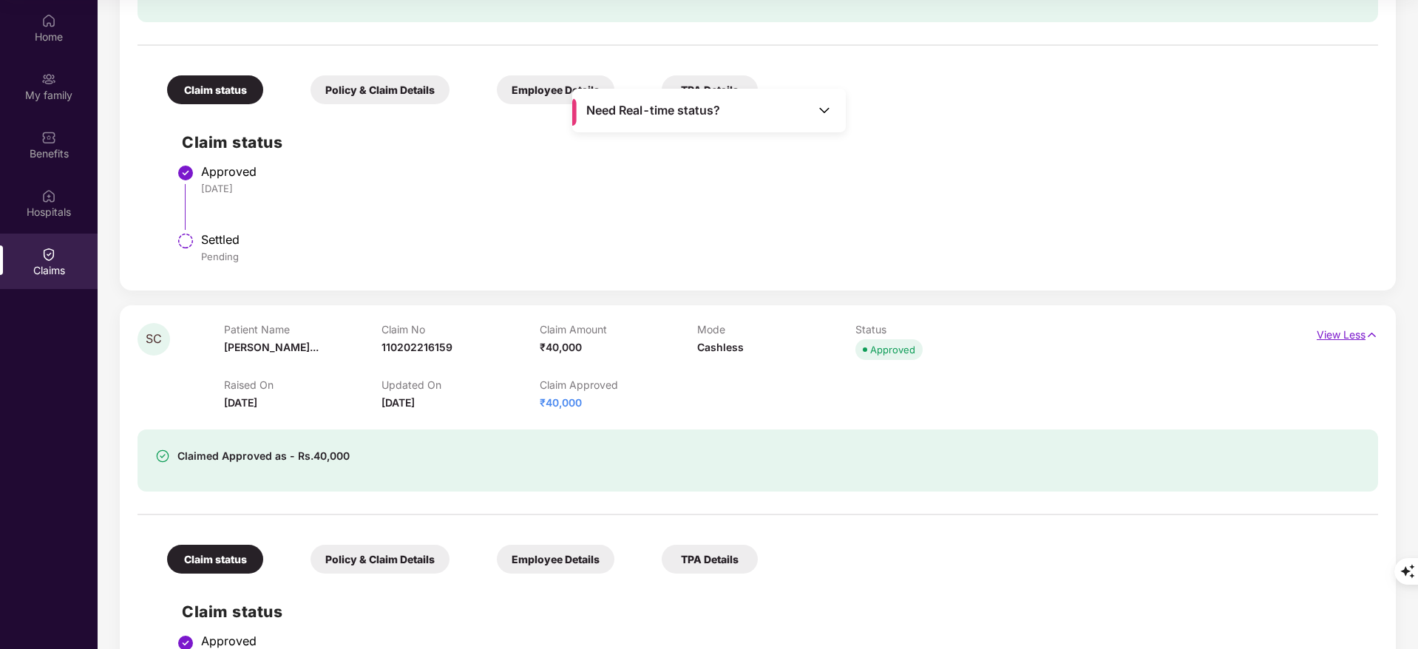
click at [1340, 341] on p "View Less" at bounding box center [1347, 333] width 61 height 20
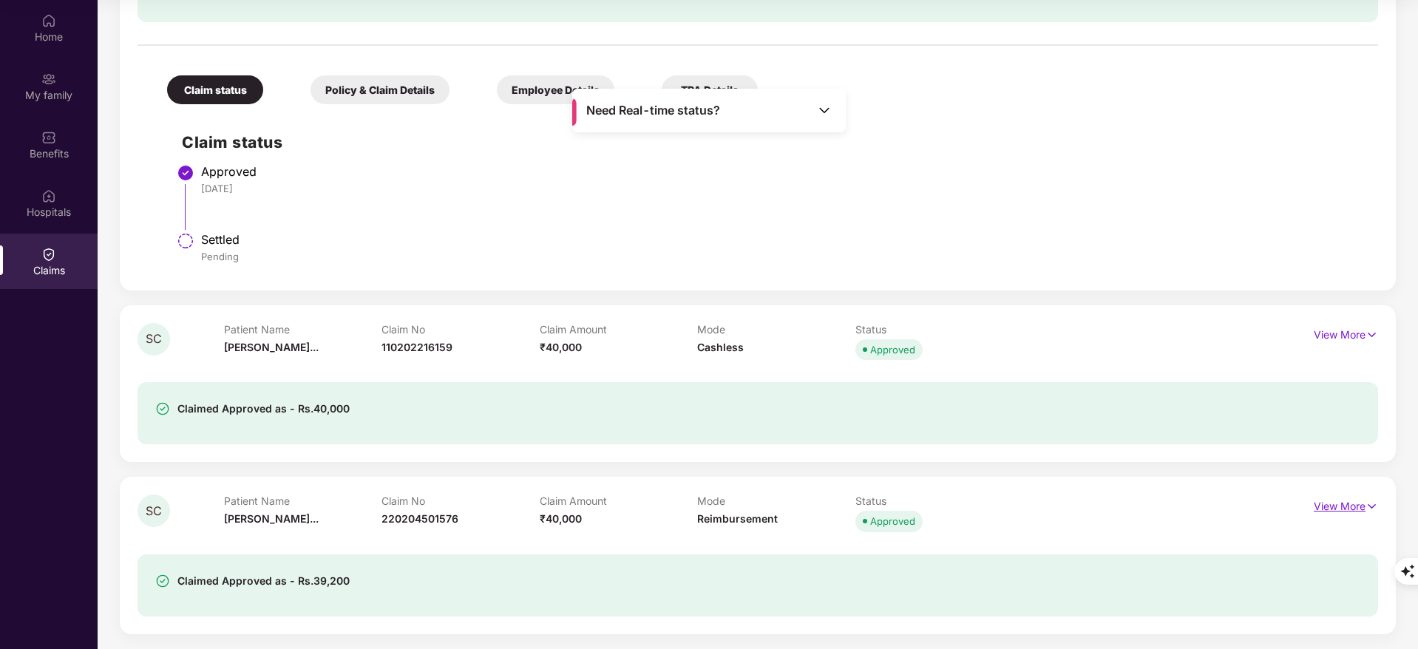
click at [1337, 505] on p "View More" at bounding box center [1346, 505] width 64 height 20
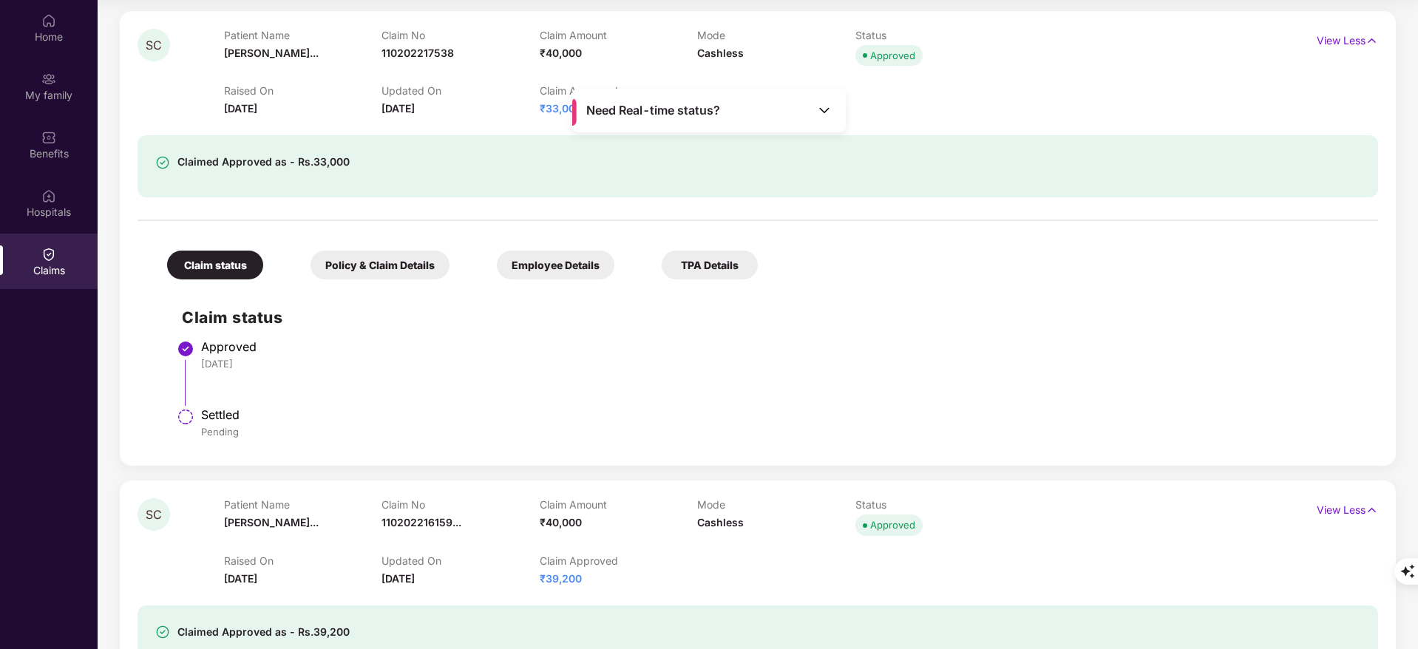
scroll to position [0, 0]
